Goal: Task Accomplishment & Management: Manage account settings

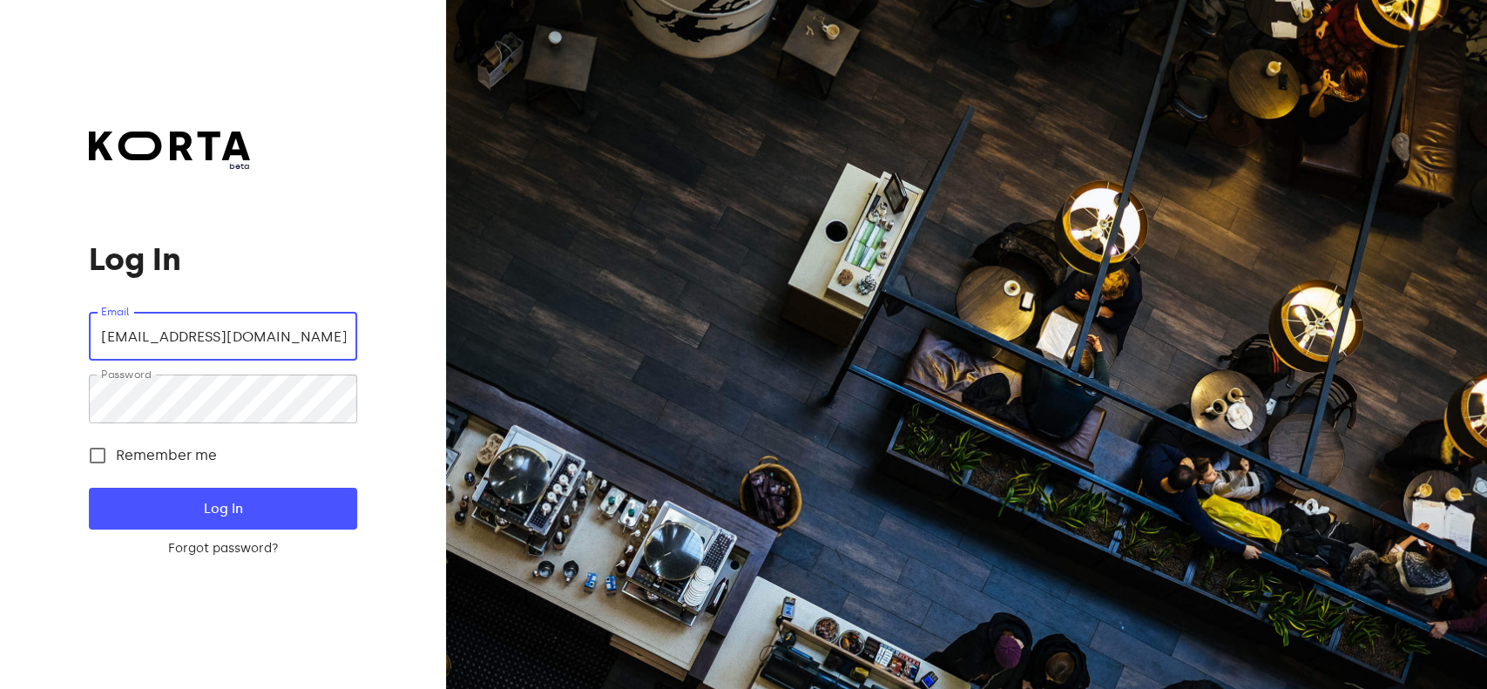
drag, startPoint x: 249, startPoint y: 329, endPoint x: 45, endPoint y: 345, distance: 204.5
click at [45, 345] on div "beta Log In Email [EMAIL_ADDRESS][DOMAIN_NAME] Email Password Password Remember…" at bounding box center [223, 344] width 446 height 689
type input "[DOMAIN_NAME]"
drag, startPoint x: 118, startPoint y: 345, endPoint x: 65, endPoint y: 342, distance: 52.4
click at [65, 342] on div "beta Log In Email [DOMAIN_NAME] Email Password Password Remember me Log In Forg…" at bounding box center [223, 344] width 446 height 689
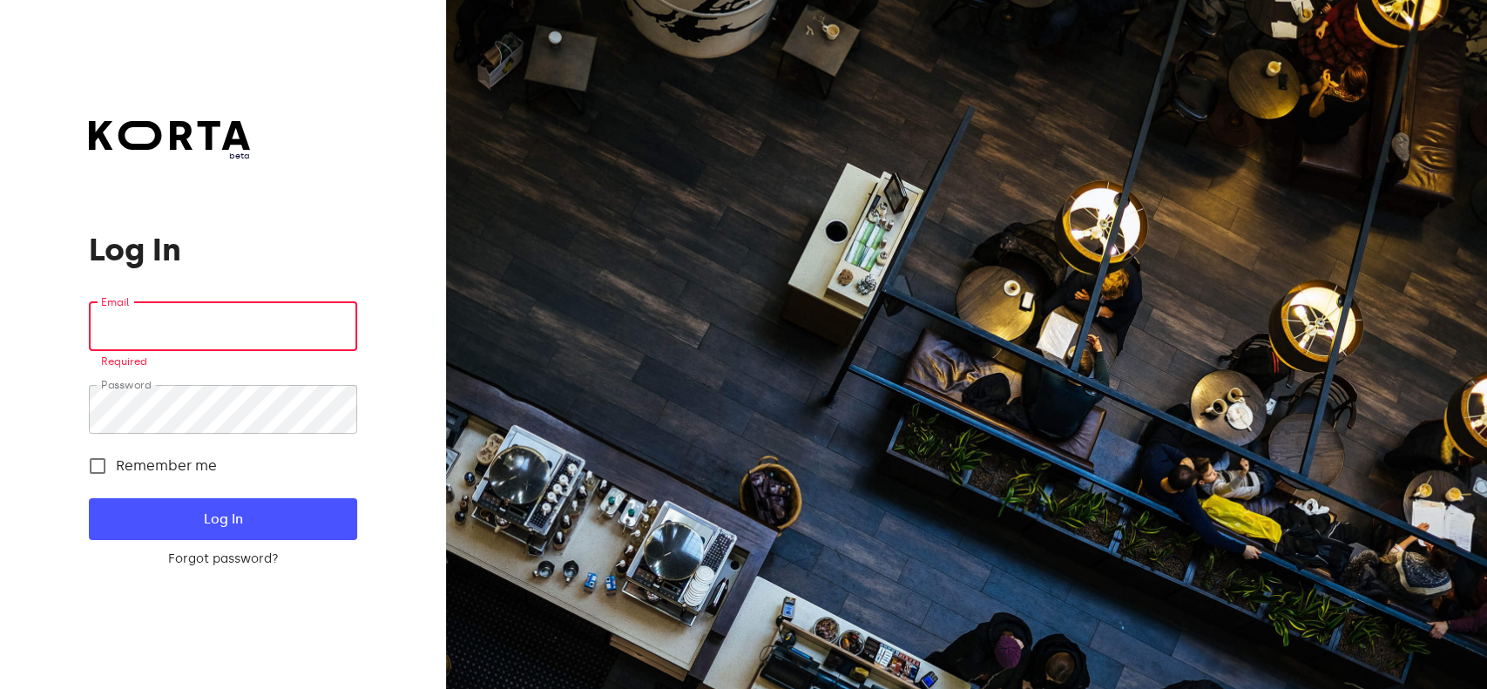
paste input "[EMAIL_ADDRESS][DOMAIN_NAME]"
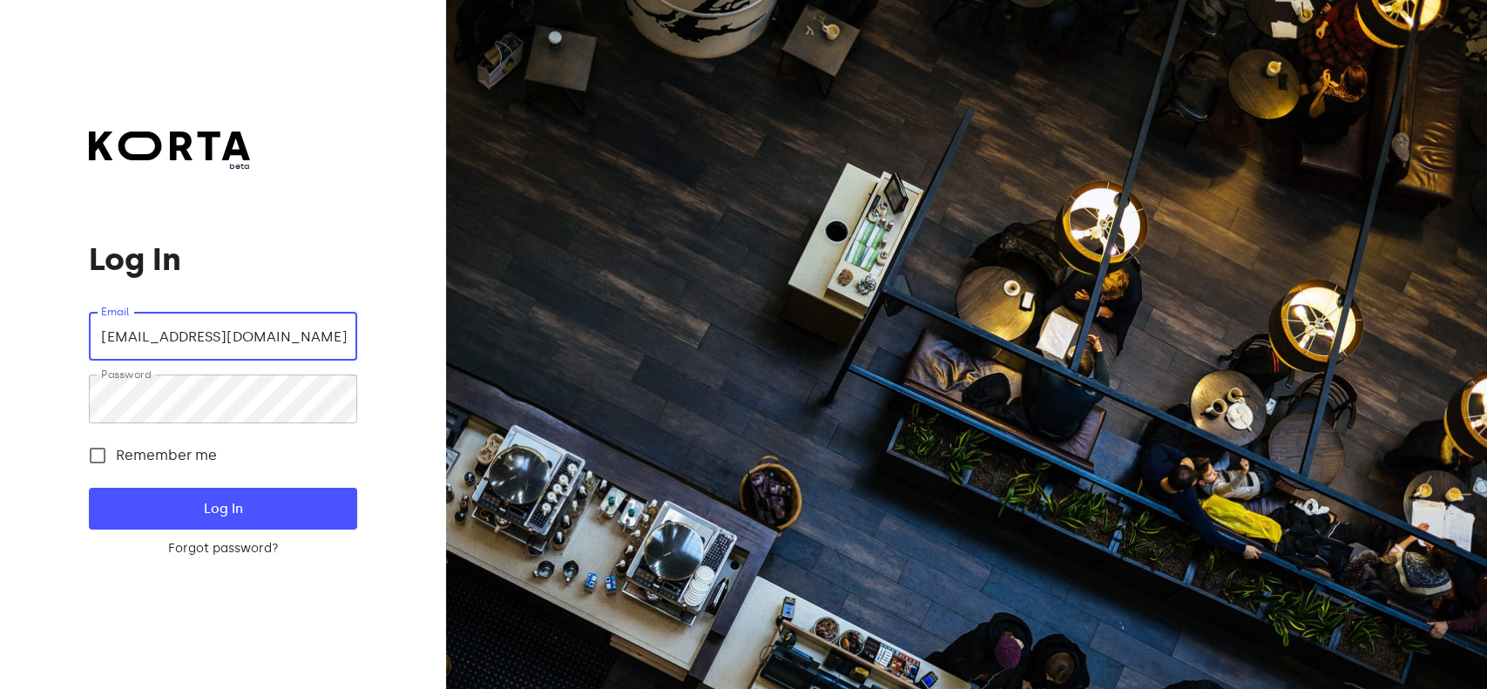
type input "[EMAIL_ADDRESS][DOMAIN_NAME]"
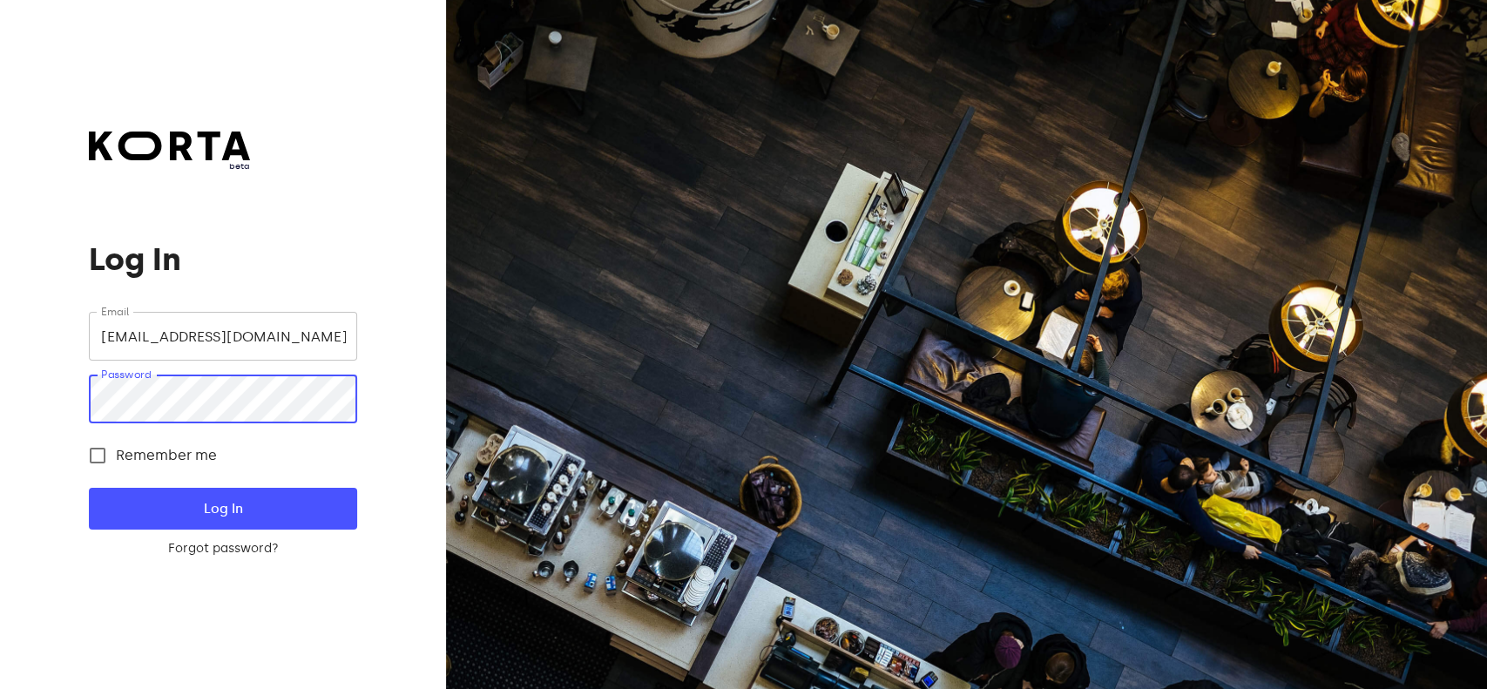
click at [16, 403] on div "beta Log In Email [EMAIL_ADDRESS][DOMAIN_NAME] Email Password Password Remember…" at bounding box center [223, 344] width 446 height 689
click at [244, 509] on span "Log In" at bounding box center [223, 508] width 212 height 23
